Goal: Information Seeking & Learning: Learn about a topic

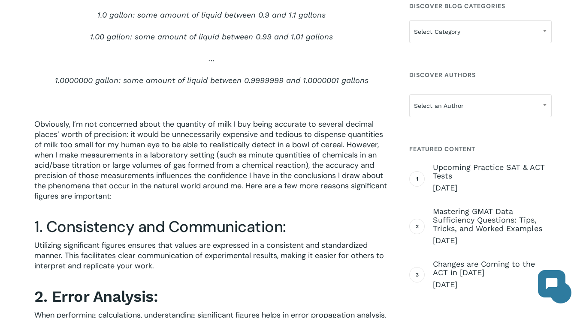
scroll to position [502, 0]
click at [250, 123] on span "Obviously, I’m not concerned about the quantity of milk I buy being accurate to…" at bounding box center [210, 161] width 352 height 82
click at [222, 133] on span "Obviously, I’m not concerned about the quantity of milk I buy being accurate to…" at bounding box center [210, 161] width 352 height 82
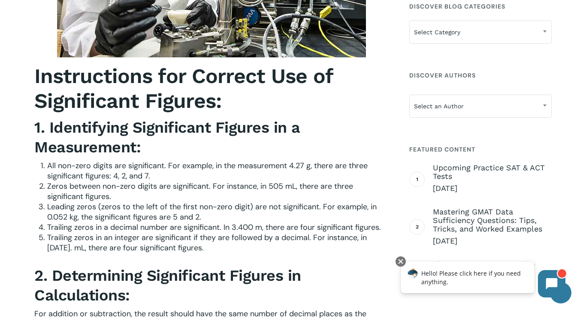
scroll to position [1062, 0]
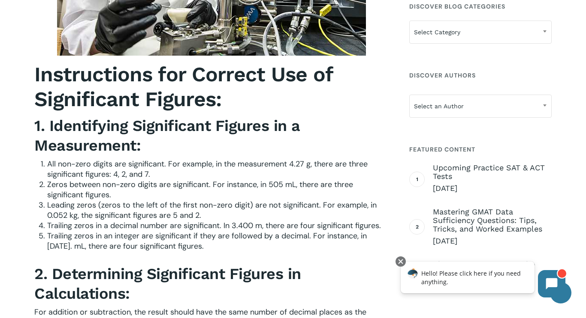
click at [210, 164] on span "All non-zero digits are significant. For example, in the measurement 4.27 g, th…" at bounding box center [207, 169] width 320 height 21
click at [212, 166] on span "All non-zero digits are significant. For example, in the measurement 4.27 g, th…" at bounding box center [207, 169] width 320 height 21
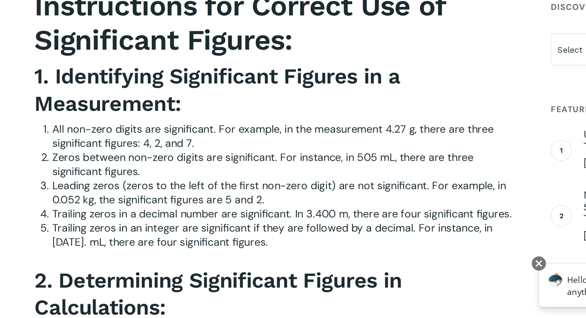
drag, startPoint x: 195, startPoint y: 186, endPoint x: 198, endPoint y: 189, distance: 4.9
click at [198, 189] on span "Zeros between non-zero digits are significant. For instance, in 505 mL, there a…" at bounding box center [200, 190] width 306 height 21
click at [196, 182] on span "Zeros between non-zero digits are significant. For instance, in 505 mL, there a…" at bounding box center [200, 190] width 306 height 21
